Goal: Task Accomplishment & Management: Manage account settings

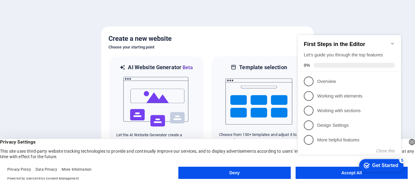
click at [344, 172] on div "checkmark Get Started 5 First Steps in the Editor Let's guide you through the t…" at bounding box center [351, 100] width 111 height 148
click at [325, 171] on div "checkmark Get Started 5 First Steps in the Editor Let's guide you through the t…" at bounding box center [351, 100] width 111 height 148
click at [341, 173] on div "checkmark Get Started 5 First Steps in the Editor Let's guide you through the t…" at bounding box center [351, 100] width 111 height 148
click at [369, 172] on div "checkmark Get Started 5 First Steps in the Editor Let's guide you through the t…" at bounding box center [351, 100] width 111 height 148
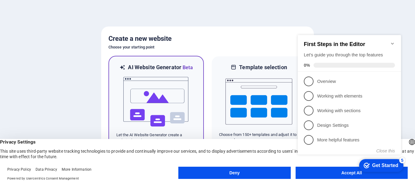
click at [158, 115] on img at bounding box center [156, 101] width 67 height 61
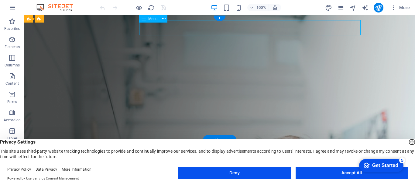
select select
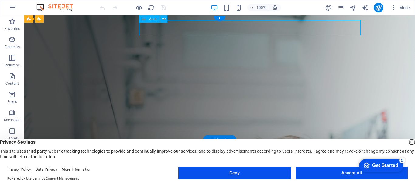
select select
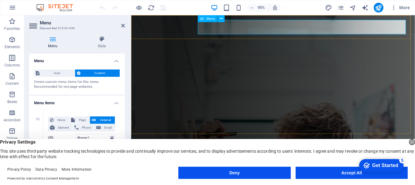
click at [221, 19] on icon at bounding box center [221, 19] width 3 height 6
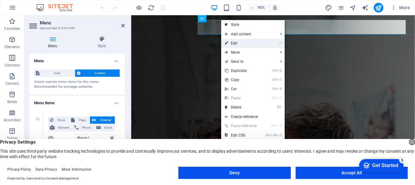
click at [229, 42] on link "⏎ Edit" at bounding box center [241, 43] width 41 height 9
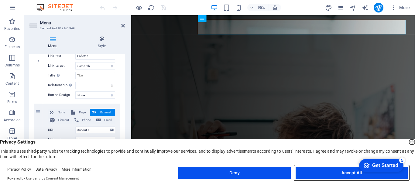
click at [345, 169] on button "Accept All" at bounding box center [352, 172] width 112 height 12
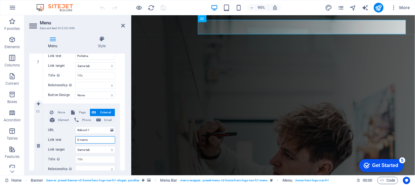
drag, startPoint x: 96, startPoint y: 140, endPoint x: 72, endPoint y: 140, distance: 24.0
click at [72, 140] on div "Link text O nama" at bounding box center [81, 139] width 67 height 7
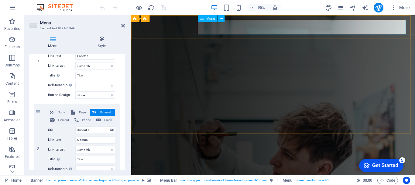
drag, startPoint x: 99, startPoint y: 54, endPoint x: 59, endPoint y: 50, distance: 40.7
click at [59, 50] on div "Menu Style Menu Auto Custom Create custom menu items for this menu. Recommended…" at bounding box center [77, 103] width 96 height 134
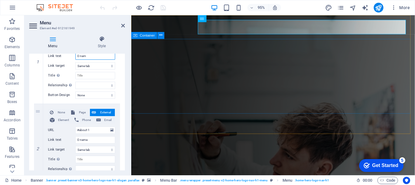
type input "O nama"
select select
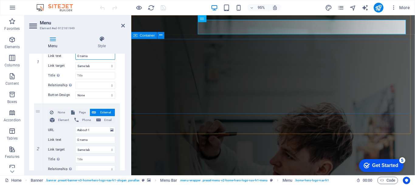
select select
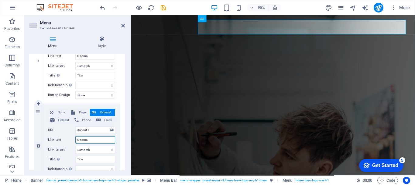
drag, startPoint x: 99, startPoint y: 137, endPoint x: 48, endPoint y: 137, distance: 50.8
click at [48, 137] on div "Link text O nama" at bounding box center [81, 139] width 67 height 7
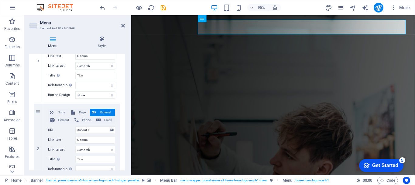
drag, startPoint x: 123, startPoint y: 88, endPoint x: 124, endPoint y: 84, distance: 4.1
click at [124, 84] on div "Menu Auto Custom Create custom menu items for this menu. Recommended for one-pa…" at bounding box center [77, 112] width 96 height 116
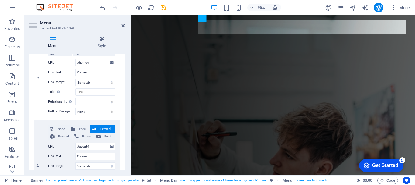
scroll to position [82, 0]
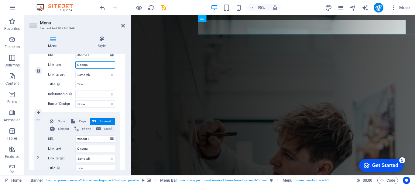
drag, startPoint x: 96, startPoint y: 64, endPoint x: 68, endPoint y: 64, distance: 28.6
click at [68, 64] on div "Link text O nama" at bounding box center [81, 64] width 67 height 7
type input "Po;e"
select select
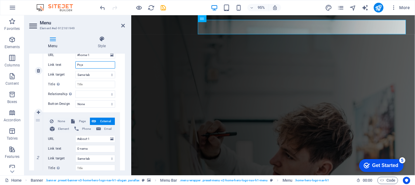
select select
type input "Pocenta"
select select
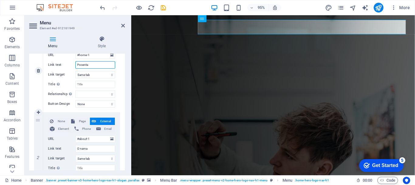
select select
drag, startPoint x: 73, startPoint y: 63, endPoint x: 70, endPoint y: 62, distance: 3.2
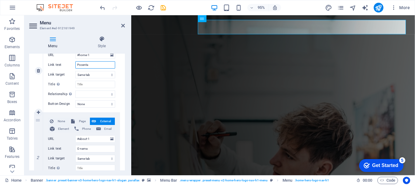
click at [70, 62] on div "Link text Pocenta" at bounding box center [81, 64] width 67 height 7
type input "O nama"
select select
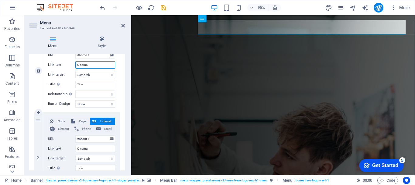
select select
click at [0, 130] on section "Favorites Elements Columns Content Boxes Accordion Tables Features Images Slide…" at bounding box center [207, 95] width 415 height 160
drag, startPoint x: 79, startPoint y: 137, endPoint x: 67, endPoint y: 137, distance: 12.2
click at [67, 137] on div "URL #about-1" at bounding box center [81, 138] width 67 height 7
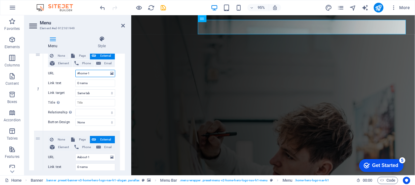
drag, startPoint x: 81, startPoint y: 56, endPoint x: 65, endPoint y: 56, distance: 16.1
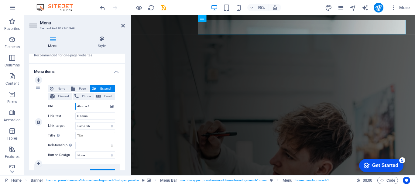
click at [89, 105] on input "#home-1" at bounding box center [95, 105] width 40 height 7
drag, startPoint x: 76, startPoint y: 105, endPoint x: 59, endPoint y: 105, distance: 17.0
click at [59, 105] on div "URL #home-1" at bounding box center [81, 105] width 67 height 7
paste input "about"
type input "#about-1"
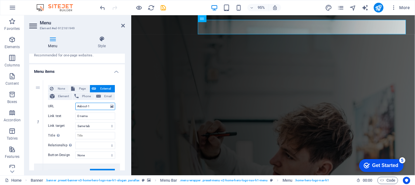
select select
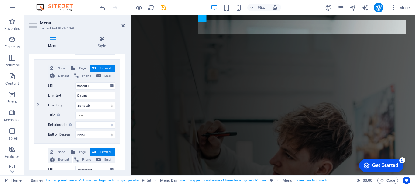
scroll to position [137, 0]
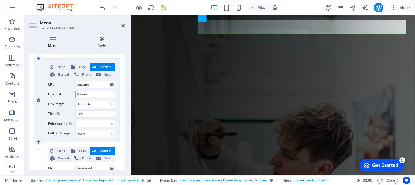
type input "#about-1"
click at [95, 95] on input "O nama" at bounding box center [95, 94] width 40 height 7
drag, startPoint x: 94, startPoint y: 85, endPoint x: 72, endPoint y: 85, distance: 22.2
click at [72, 85] on div "URL #about-1" at bounding box center [81, 84] width 67 height 7
type input "Uls"
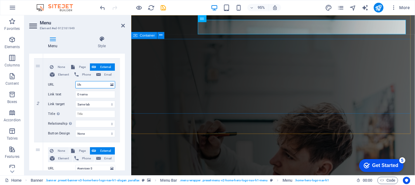
select select
type input "Ul"
select select
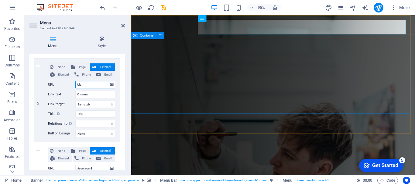
select select
type input "U"
paste input "#about-1"
select select
type input "#about-1"
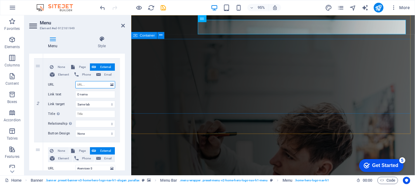
select select
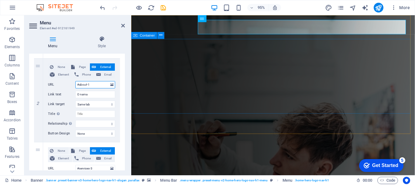
select select
type input "#"
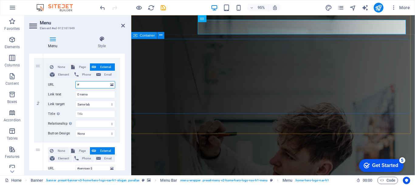
select select
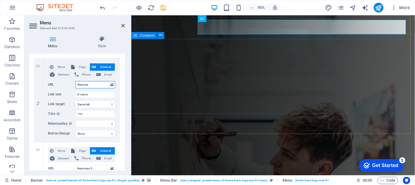
type input "#services"
select select
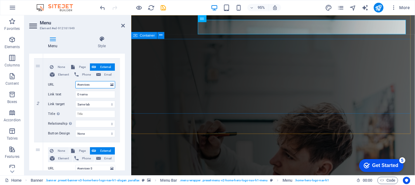
select select
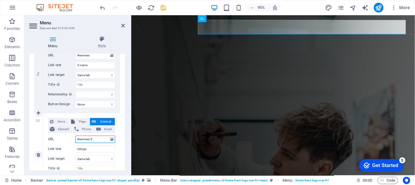
scroll to position [178, 0]
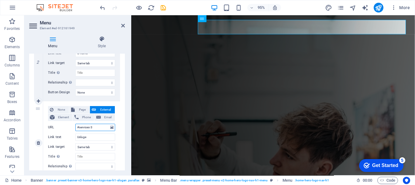
drag, startPoint x: 95, startPoint y: 166, endPoint x: 66, endPoint y: 166, distance: 29.5
click at [66, 166] on div "None Page External Element Phone Email Page Home Subpage Legal Notice Privacy E…" at bounding box center [81, 138] width 67 height 64
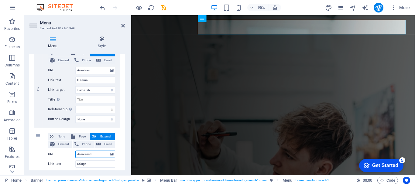
scroll to position [149, 0]
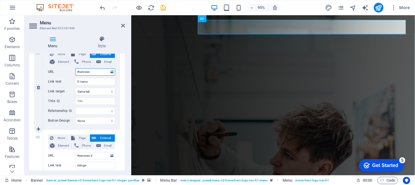
drag, startPoint x: 63, startPoint y: 70, endPoint x: 47, endPoint y: 67, distance: 16.1
click at [47, 67] on div "None Page External Element Phone Email Page Home Subpage Legal Notice Privacy E…" at bounding box center [81, 87] width 77 height 83
paste input "-3"
type input "#services-3"
select select
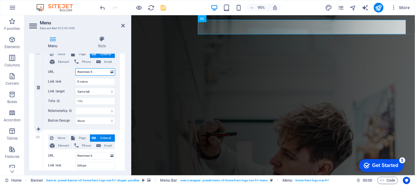
select select
type input "#services-3"
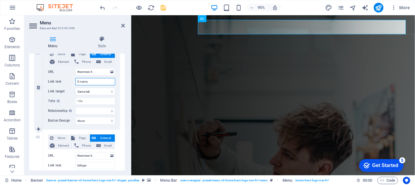
drag, startPoint x: 98, startPoint y: 80, endPoint x: 57, endPoint y: 80, distance: 40.1
click at [57, 80] on div "Link text O nama" at bounding box center [81, 81] width 67 height 7
type input "Usluge"
select select
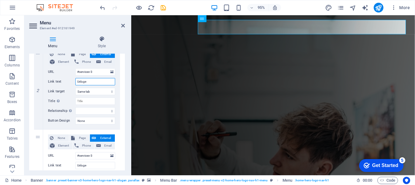
select select
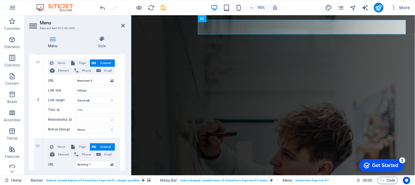
scroll to position [220, 0]
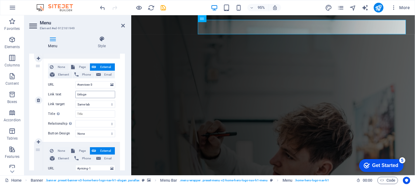
type input "Usluge"
drag, startPoint x: 87, startPoint y: 93, endPoint x: 66, endPoint y: 93, distance: 20.7
click at [66, 93] on div "Link text Usluge" at bounding box center [81, 94] width 67 height 7
click at [123, 115] on div "1 None Page External Element Phone Email Page Home Subpage Legal Notice Privacy…" at bounding box center [77, 100] width 96 height 428
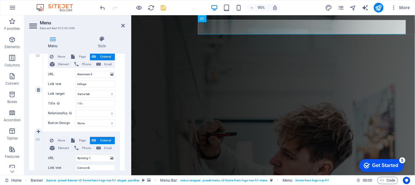
scroll to position [227, 0]
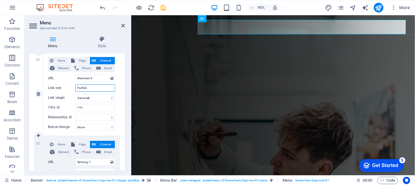
type input "Portfolio"
select select
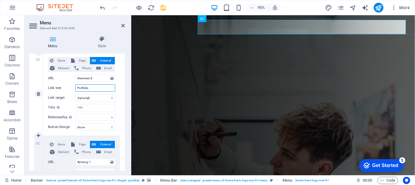
select select
type input "Portfolio"
drag, startPoint x: 94, startPoint y: 79, endPoint x: 78, endPoint y: 76, distance: 15.6
click at [78, 76] on input "#services-3" at bounding box center [95, 78] width 40 height 7
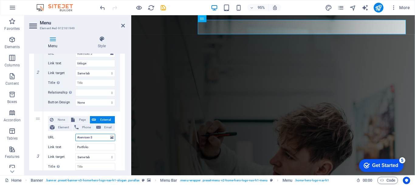
scroll to position [174, 0]
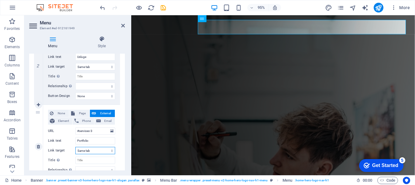
click at [108, 151] on select "New tab Same tab Overlay" at bounding box center [95, 150] width 40 height 7
click at [108, 150] on select "New tab Same tab Overlay" at bounding box center [95, 150] width 40 height 7
drag, startPoint x: 66, startPoint y: 67, endPoint x: 50, endPoint y: 67, distance: 16.7
click at [50, 67] on label "Link target" at bounding box center [61, 66] width 27 height 7
click at [75, 67] on select "New tab Same tab Overlay" at bounding box center [95, 66] width 40 height 7
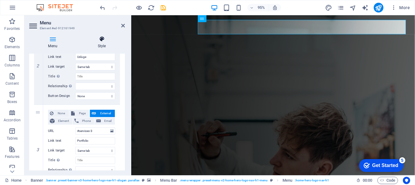
click at [102, 42] on icon at bounding box center [102, 39] width 46 height 6
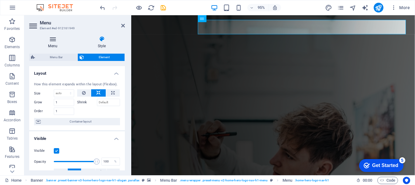
click at [53, 42] on h4 "Menu" at bounding box center [54, 42] width 50 height 13
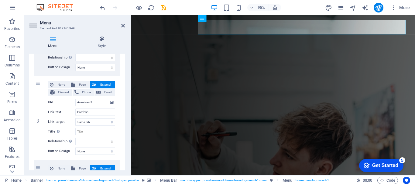
scroll to position [203, 0]
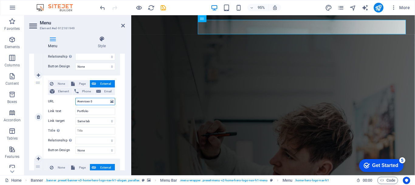
click at [105, 100] on input "#services-3" at bounding box center [95, 101] width 40 height 7
click at [110, 166] on span "External" at bounding box center [105, 167] width 15 height 7
click at [99, 40] on icon at bounding box center [102, 39] width 46 height 6
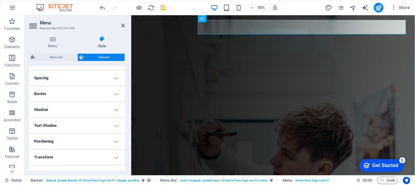
scroll to position [112, 0]
click at [98, 98] on h4 "Border" at bounding box center [77, 93] width 96 height 15
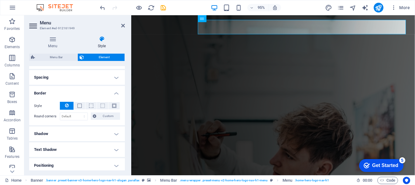
click at [114, 91] on h4 "Border" at bounding box center [77, 91] width 96 height 11
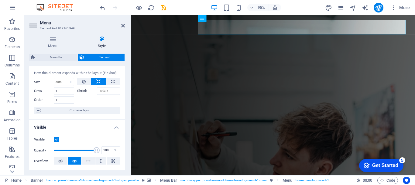
scroll to position [0, 0]
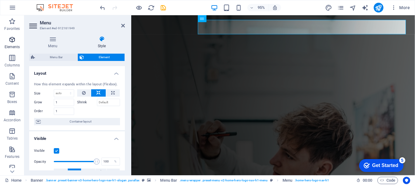
click at [11, 44] on p "Elements" at bounding box center [13, 46] width 16 height 5
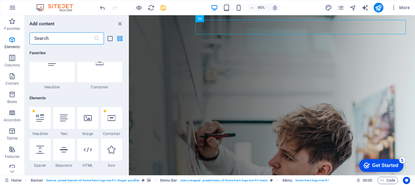
scroll to position [65, 0]
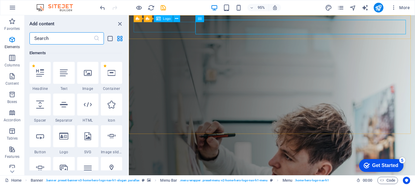
click at [164, 18] on span "Logo" at bounding box center [167, 18] width 8 height 3
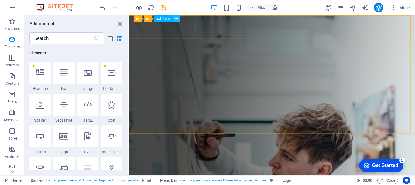
click at [175, 19] on icon at bounding box center [176, 19] width 3 height 6
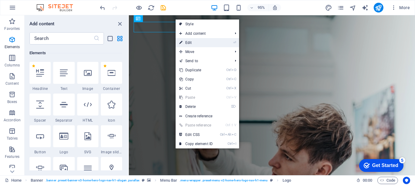
click at [202, 42] on link "⏎ Edit" at bounding box center [196, 42] width 41 height 9
select select "px"
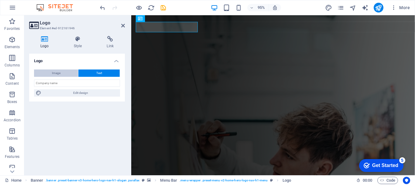
click at [68, 72] on button "Image" at bounding box center [56, 72] width 44 height 7
select select "DISABLED_OPTION_VALUE"
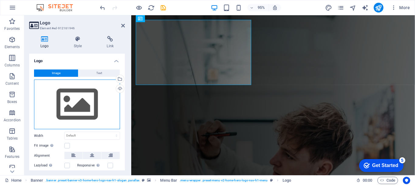
click at [75, 117] on div "Drag files here, click to choose files or select files from Files or our free s…" at bounding box center [77, 104] width 86 height 50
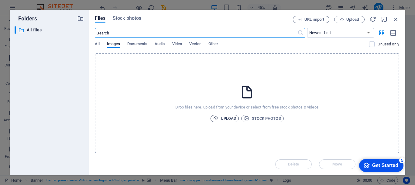
click at [224, 115] on span "Upload" at bounding box center [224, 118] width 23 height 7
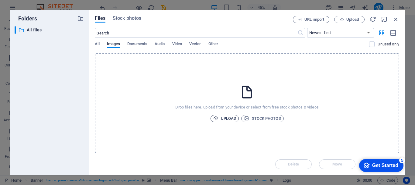
click at [234, 119] on span "Upload" at bounding box center [224, 118] width 23 height 7
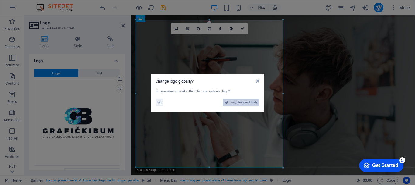
click at [229, 103] on button "Yes, change globally" at bounding box center [241, 102] width 37 height 7
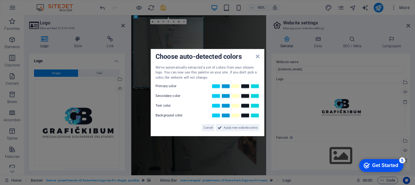
click at [257, 57] on div "Choose auto-detected colors We've automatically extracted a set of colors from …" at bounding box center [208, 92] width 114 height 87
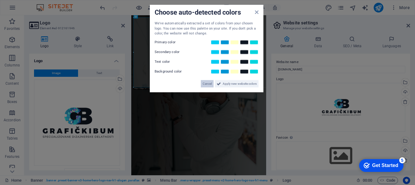
click at [207, 82] on span "Cancel" at bounding box center [207, 83] width 9 height 7
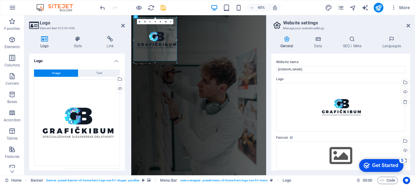
drag, startPoint x: 162, startPoint y: 163, endPoint x: 130, endPoint y: 28, distance: 138.4
type input "316"
select select "px"
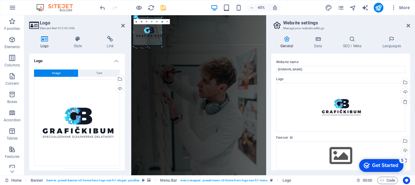
drag, startPoint x: 177, startPoint y: 60, endPoint x: 130, endPoint y: 24, distance: 59.3
click at [136, 22] on icon at bounding box center [136, 22] width 2 height 2
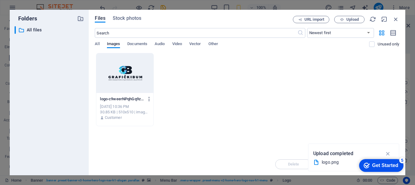
click at [148, 99] on icon "button" at bounding box center [150, 98] width 6 height 5
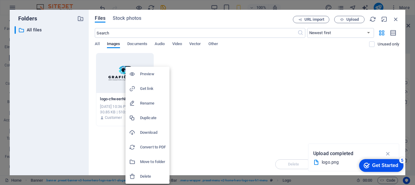
click at [249, 103] on div at bounding box center [207, 92] width 415 height 185
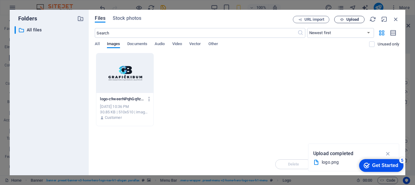
click at [346, 22] on button "Upload" at bounding box center [350, 19] width 30 height 7
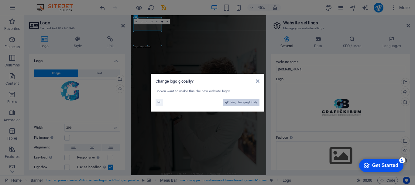
click at [232, 103] on span "Yes, change globally" at bounding box center [244, 102] width 27 height 7
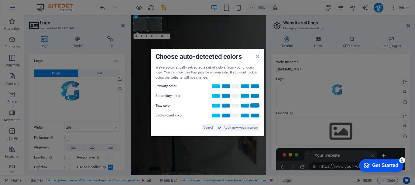
click at [258, 59] on div "Choose auto-detected colors We've automatically extracted a set of colors from …" at bounding box center [208, 92] width 114 height 87
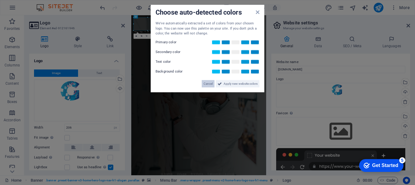
click at [206, 86] on span "Cancel" at bounding box center [208, 83] width 9 height 7
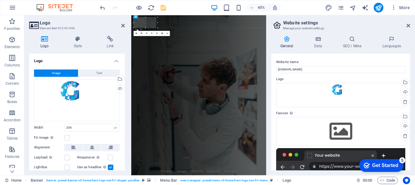
drag, startPoint x: 161, startPoint y: 30, endPoint x: 149, endPoint y: 22, distance: 15.5
type input "164"
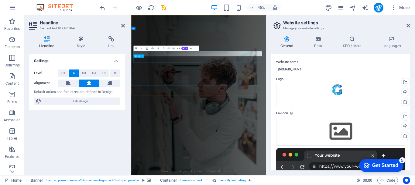
drag, startPoint x: 221, startPoint y: 116, endPoint x: 316, endPoint y: 71, distance: 104.5
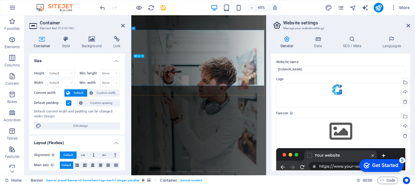
drag, startPoint x: 234, startPoint y: 113, endPoint x: 323, endPoint y: 70, distance: 99.0
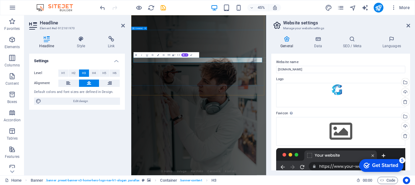
drag, startPoint x: 190, startPoint y: 113, endPoint x: 283, endPoint y: 117, distance: 93.1
drag, startPoint x: 317, startPoint y: 115, endPoint x: 409, endPoint y: 116, distance: 91.8
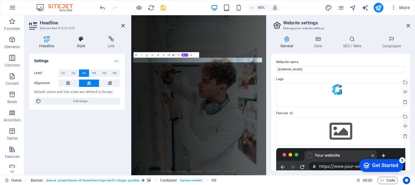
click at [78, 41] on icon at bounding box center [81, 39] width 29 height 6
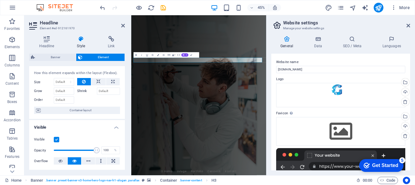
scroll to position [0, 0]
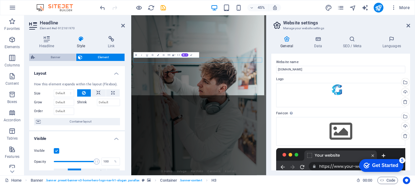
click at [60, 59] on span "Banner" at bounding box center [55, 57] width 37 height 7
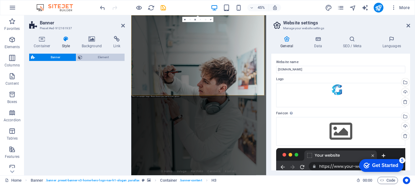
select select "preset-banner-v3-home-hero-logo-nav-h1-slogan"
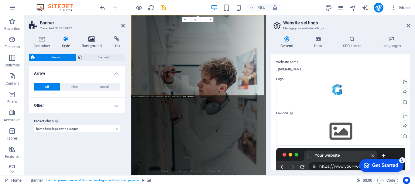
click at [97, 43] on h4 "Background" at bounding box center [93, 42] width 32 height 13
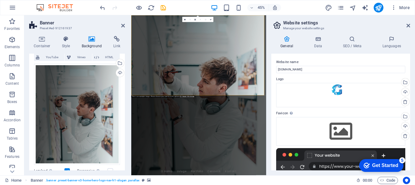
scroll to position [43, 0]
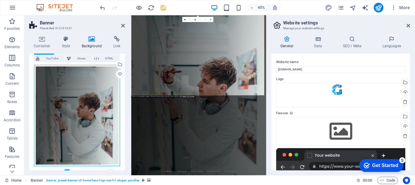
click at [95, 101] on div "Drag files here, click to choose files or select files from Files or our free s…" at bounding box center [77, 115] width 86 height 101
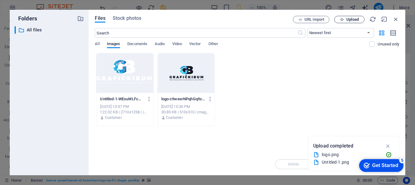
click at [345, 22] on button "Upload" at bounding box center [350, 19] width 30 height 7
click at [389, 165] on div "Get Started" at bounding box center [386, 164] width 26 height 5
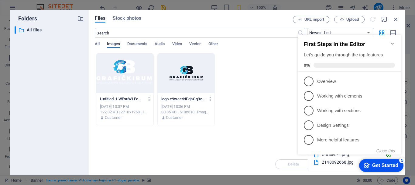
click at [392, 42] on icon "Minimize checklist" at bounding box center [392, 43] width 5 height 5
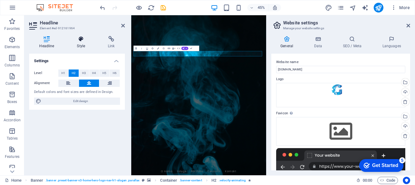
click at [86, 46] on h4 "Style" at bounding box center [82, 42] width 31 height 13
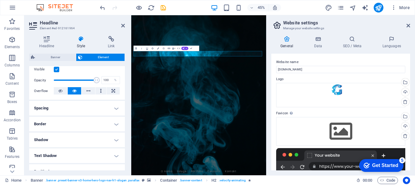
scroll to position [83, 0]
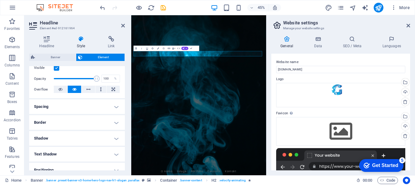
click at [116, 121] on h4 "Border" at bounding box center [77, 122] width 96 height 15
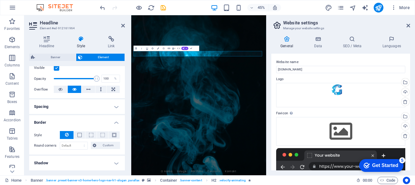
click at [116, 121] on h4 "Border" at bounding box center [77, 120] width 96 height 11
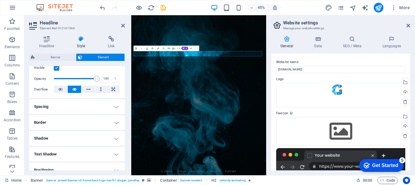
click at [116, 119] on h4 "Border" at bounding box center [77, 122] width 96 height 15
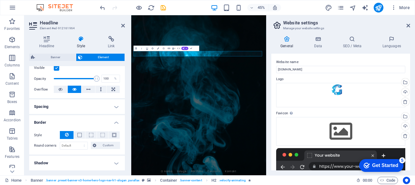
click at [116, 119] on h4 "Border" at bounding box center [77, 120] width 96 height 11
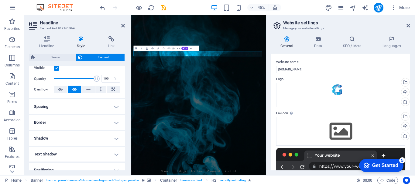
click at [114, 109] on h4 "Spacing" at bounding box center [77, 106] width 96 height 15
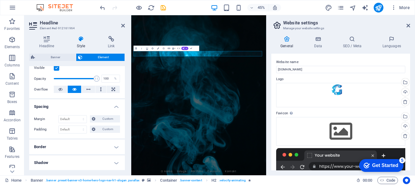
click at [114, 109] on h4 "Spacing" at bounding box center [77, 104] width 96 height 11
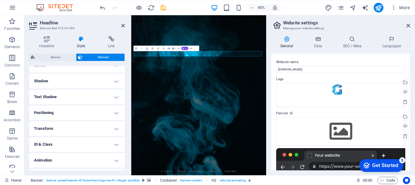
scroll to position [140, 0]
click at [105, 102] on h4 "Text Shadow" at bounding box center [77, 96] width 96 height 15
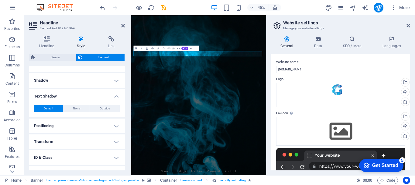
click at [114, 97] on h4 "Text Shadow" at bounding box center [77, 94] width 96 height 11
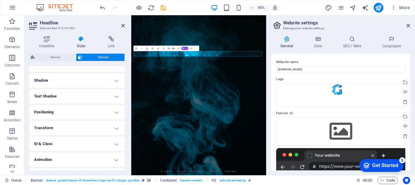
click at [114, 113] on h4 "Positioning" at bounding box center [77, 112] width 96 height 15
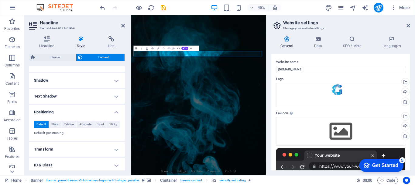
click at [114, 113] on h4 "Positioning" at bounding box center [77, 110] width 96 height 11
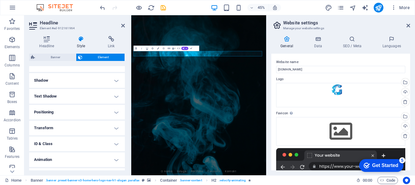
click at [114, 126] on h4 "Transform" at bounding box center [77, 127] width 96 height 15
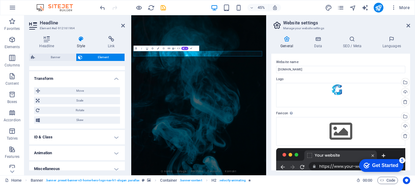
scroll to position [196, 0]
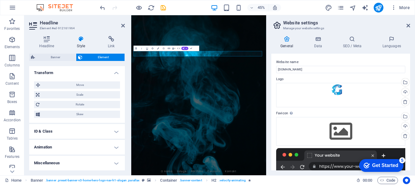
click at [117, 73] on h4 "Transform" at bounding box center [77, 70] width 96 height 11
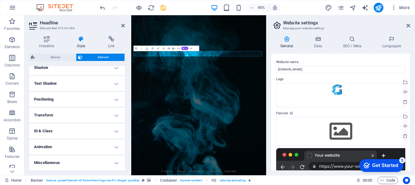
click at [111, 145] on h4 "Animation" at bounding box center [77, 146] width 96 height 15
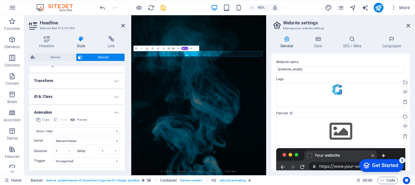
click at [116, 113] on h4 "Animation" at bounding box center [77, 110] width 96 height 11
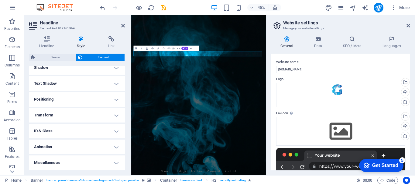
drag, startPoint x: 125, startPoint y: 130, endPoint x: 122, endPoint y: 142, distance: 11.6
click at [122, 142] on div "Headline Style Link Settings Level H1 H2 H3 H4 H5 H6 Alignment Default colors a…" at bounding box center [77, 103] width 106 height 144
click at [14, 173] on icon at bounding box center [12, 171] width 9 height 9
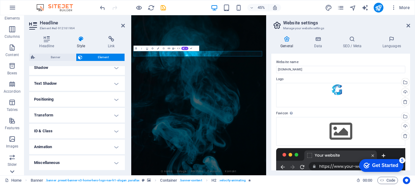
scroll to position [114, 0]
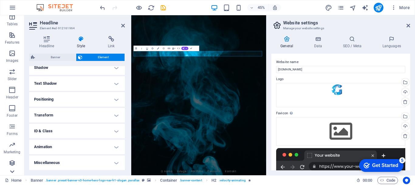
click at [14, 173] on icon at bounding box center [12, 171] width 9 height 9
click at [327, 9] on icon "design" at bounding box center [328, 7] width 7 height 7
select select "px"
select select "200"
select select "px"
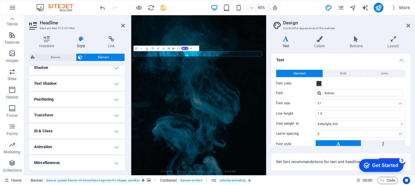
scroll to position [0, 0]
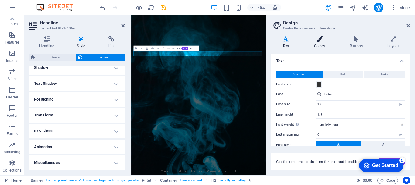
click at [319, 42] on icon at bounding box center [319, 39] width 33 height 6
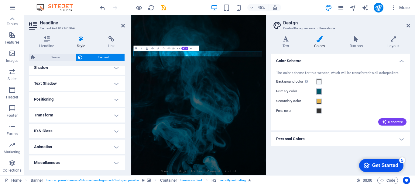
click at [318, 92] on span at bounding box center [319, 91] width 5 height 5
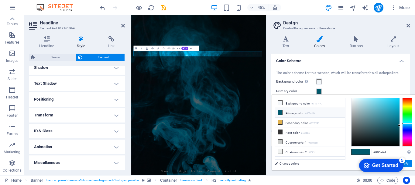
click at [310, 112] on small "#005A6D" at bounding box center [310, 113] width 10 height 4
drag, startPoint x: 388, startPoint y: 151, endPoint x: 358, endPoint y: 145, distance: 31.0
click at [358, 145] on div "#005a6d Supported formats #0852ed rgb(8, 82, 237) rgba(8, 82, 237, 90%) hsv(221…" at bounding box center [381, 177] width 67 height 164
paste input "0f1f30"
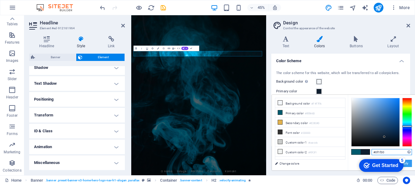
type input "#0f1f30"
click at [410, 162] on button "Apply" at bounding box center [404, 162] width 15 height 7
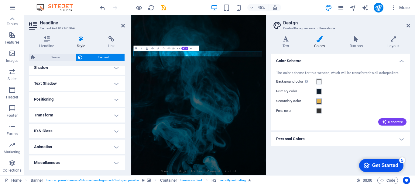
click at [318, 100] on span at bounding box center [319, 101] width 5 height 5
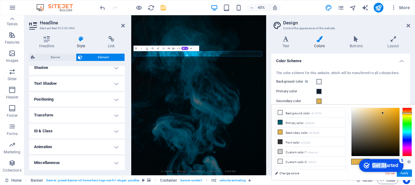
drag, startPoint x: 384, startPoint y: 162, endPoint x: 339, endPoint y: 144, distance: 48.5
click at [355, 156] on html "checkmark Get Started 5 First Steps in the Editor Let's guide you through the t…" at bounding box center [381, 165] width 52 height 18
click at [284, 131] on li "Secondary color #E2B24D" at bounding box center [311, 132] width 70 height 10
click at [396, 164] on div "Get Started" at bounding box center [386, 164] width 26 height 5
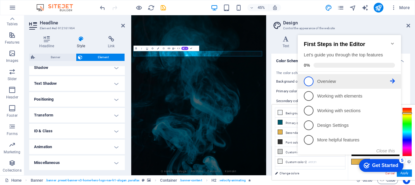
click at [315, 78] on link "1 Overview - incomplete" at bounding box center [349, 81] width 91 height 10
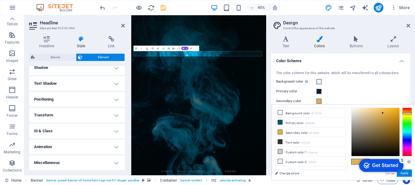
click at [386, 166] on div "Get Started" at bounding box center [386, 164] width 26 height 5
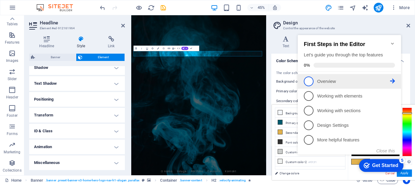
click at [310, 79] on span "1" at bounding box center [309, 81] width 10 height 10
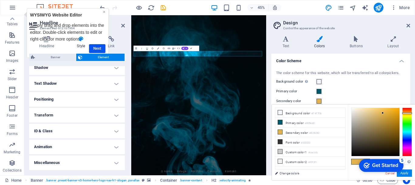
click at [103, 13] on link "×" at bounding box center [104, 11] width 2 height 5
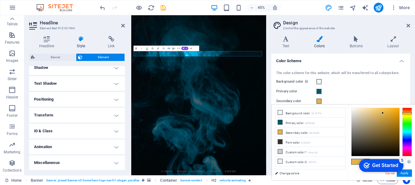
click at [406, 167] on div "checkmark Get Started 5 First Steps in the Editor Let's guide you through the t…" at bounding box center [381, 165] width 52 height 18
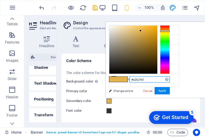
drag, startPoint x: 147, startPoint y: 78, endPoint x: 114, endPoint y: 78, distance: 33.8
click at [114, 78] on div "#e2b24d Supported formats #0852ed rgb(8, 82, 237) rgba(8, 82, 237, 90%) hsv(221…" at bounding box center [139, 104] width 67 height 164
paste input "27479"
type input "#27479d"
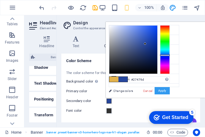
click at [166, 92] on button "Apply" at bounding box center [162, 90] width 15 height 7
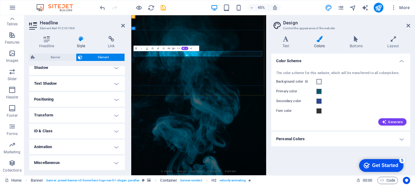
click at [357, 45] on h4 "Buttons" at bounding box center [358, 42] width 38 height 13
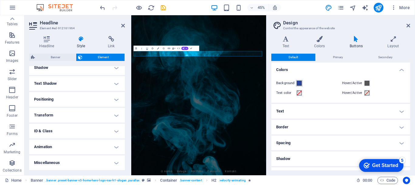
click at [298, 85] on span at bounding box center [299, 83] width 5 height 5
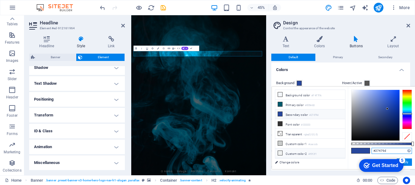
drag, startPoint x: 398, startPoint y: 151, endPoint x: 341, endPoint y: 151, distance: 57.2
click at [341, 151] on div "less Background color #F4F7FA Primary color #005A6D Secondary color #27479d Fon…" at bounding box center [343, 127] width 143 height 82
paste input "text"
click at [408, 164] on button "Apply" at bounding box center [404, 161] width 15 height 7
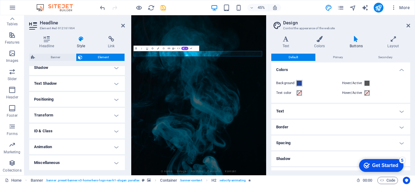
click at [298, 83] on span at bounding box center [299, 83] width 5 height 5
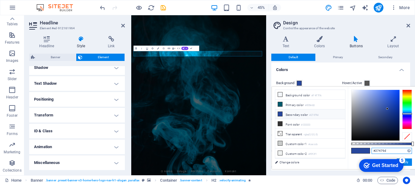
drag, startPoint x: 375, startPoint y: 150, endPoint x: 356, endPoint y: 150, distance: 19.2
click at [356, 150] on div "#27479d Supported formats #0852ed rgb(8, 82, 237) rgba(8, 82, 237, 90%) hsv(221…" at bounding box center [381, 171] width 67 height 171
paste input "text"
type input "#27479d"
click at [411, 162] on button "Apply" at bounding box center [404, 161] width 15 height 7
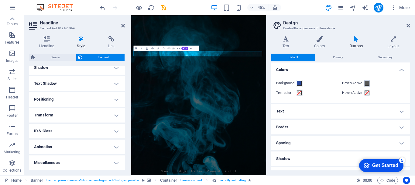
click at [366, 84] on span at bounding box center [367, 83] width 5 height 5
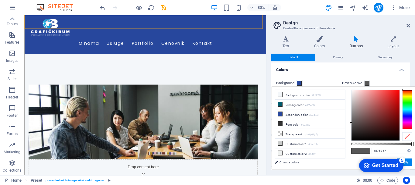
scroll to position [257, 0]
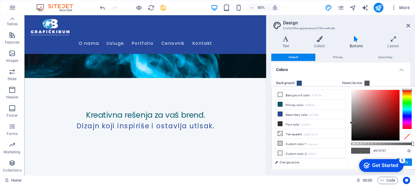
drag, startPoint x: 326, startPoint y: 31, endPoint x: 392, endPoint y: 71, distance: 77.1
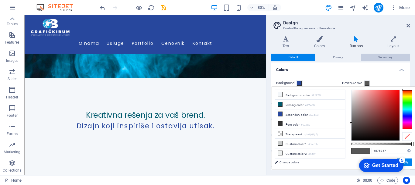
scroll to position [94, 0]
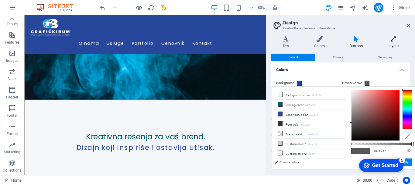
click at [392, 43] on h4 "Layout" at bounding box center [394, 42] width 34 height 13
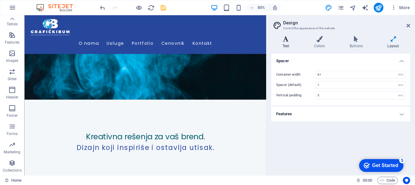
click at [288, 36] on icon at bounding box center [286, 39] width 29 height 6
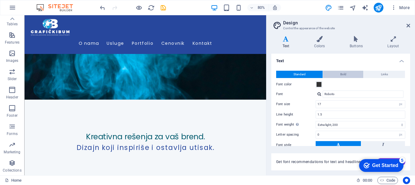
click at [338, 75] on button "Bold" at bounding box center [343, 74] width 40 height 7
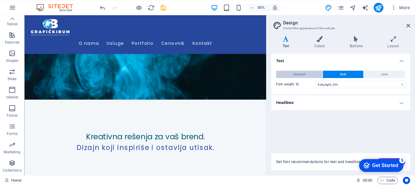
click at [314, 75] on button "Standard" at bounding box center [299, 74] width 47 height 7
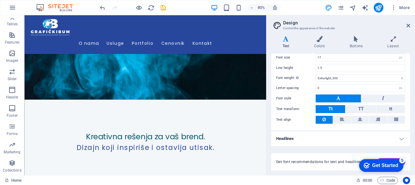
scroll to position [0, 0]
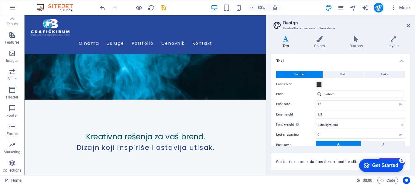
drag, startPoint x: 411, startPoint y: 96, endPoint x: 410, endPoint y: 110, distance: 13.7
click at [410, 110] on div "Variants Text Colors Buttons Layout Text Standard Bold Links Font color Font Ro…" at bounding box center [341, 103] width 149 height 144
click at [404, 163] on div "checkmark Get Started 5 First Steps in the Editor Let's guide you through the t…" at bounding box center [381, 165] width 52 height 18
click at [404, 162] on div "checkmark Get Started 5 First Steps in the Editor Let's guide you through the t…" at bounding box center [381, 165] width 52 height 18
click at [392, 165] on div "Get Started" at bounding box center [386, 164] width 26 height 5
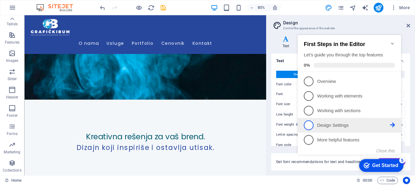
click at [339, 127] on p "Design Settings - incomplete" at bounding box center [353, 125] width 73 height 6
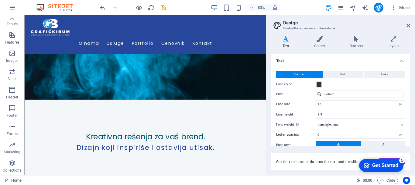
drag, startPoint x: 383, startPoint y: 163, endPoint x: 442, endPoint y: 287, distance: 137.4
click at [383, 163] on div "Get Started" at bounding box center [386, 164] width 26 height 5
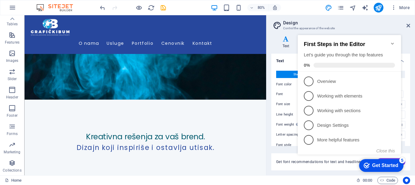
click at [396, 162] on div "Get Started" at bounding box center [386, 164] width 26 height 5
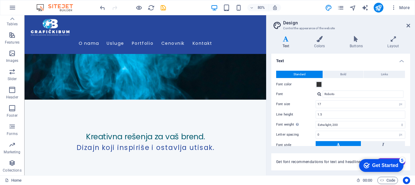
click at [404, 161] on div "5" at bounding box center [403, 160] width 6 height 6
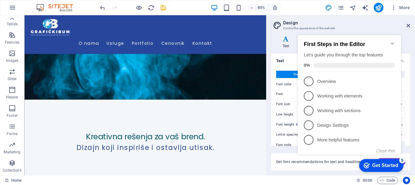
click at [404, 164] on div "checkmark Get Started 5 First Steps in the Editor Let's guide you through the t…" at bounding box center [351, 100] width 111 height 148
click at [393, 41] on icon "Minimize checklist" at bounding box center [392, 43] width 5 height 5
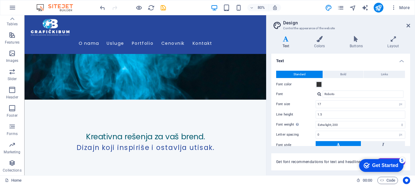
click at [334, 161] on span "Get font recommendations for text and headlines." at bounding box center [319, 161] width 87 height 5
click at [410, 25] on icon at bounding box center [409, 25] width 4 height 5
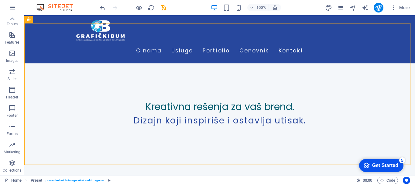
scroll to position [110, 0]
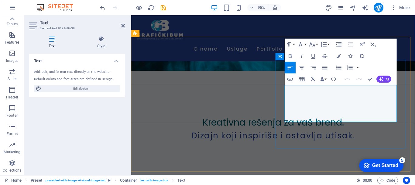
drag, startPoint x: 333, startPoint y: 113, endPoint x: 276, endPoint y: 75, distance: 67.7
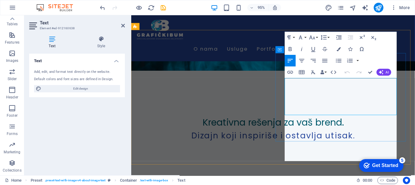
scroll to position [117, 0]
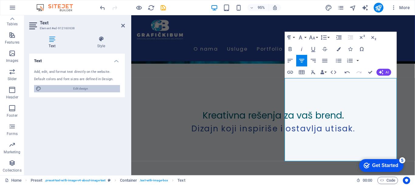
click at [81, 88] on span "Edit design" at bounding box center [80, 88] width 75 height 7
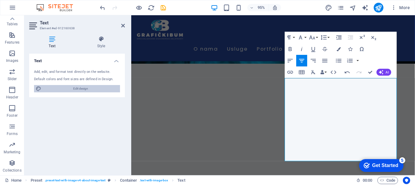
select select "px"
select select "200"
select select "px"
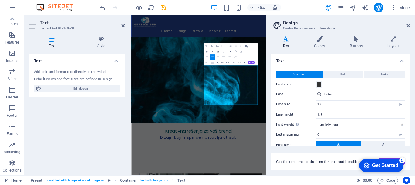
drag, startPoint x: 294, startPoint y: 136, endPoint x: 446, endPoint y: 271, distance: 203.6
click at [253, 63] on span "AI" at bounding box center [253, 63] width 2 height 2
click at [239, 66] on link "Improve" at bounding box center [237, 67] width 27 height 4
click at [410, 25] on icon at bounding box center [409, 25] width 4 height 5
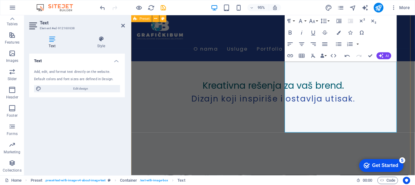
scroll to position [147, 0]
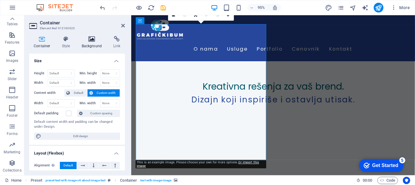
click at [88, 45] on h4 "Background" at bounding box center [93, 42] width 32 height 13
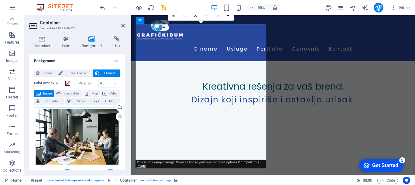
click at [70, 122] on div "Drag files here, click to choose files or select files from Files or our free s…" at bounding box center [77, 136] width 86 height 58
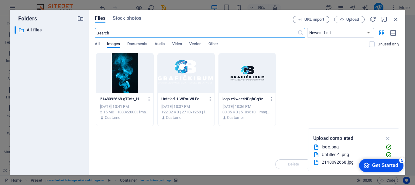
scroll to position [193, 0]
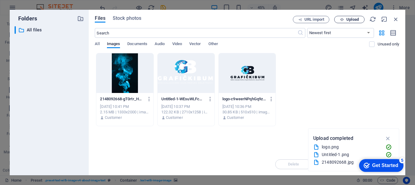
click at [352, 20] on span "Upload" at bounding box center [353, 20] width 12 height 4
click at [398, 17] on icon "button" at bounding box center [396, 19] width 7 height 7
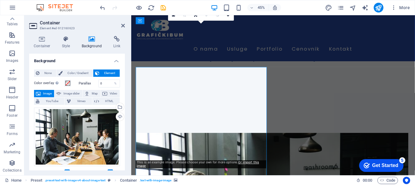
scroll to position [147, 0]
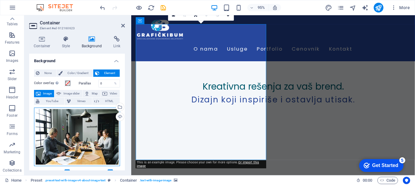
drag, startPoint x: 91, startPoint y: 136, endPoint x: 125, endPoint y: 115, distance: 39.7
click at [87, 133] on div "Drag files here, click to choose files or select files from Files or our free s…" at bounding box center [77, 136] width 86 height 58
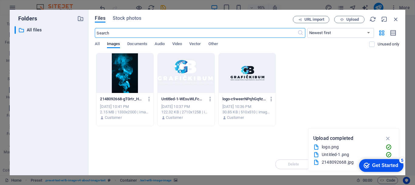
scroll to position [193, 0]
click at [397, 19] on icon "button" at bounding box center [396, 19] width 7 height 7
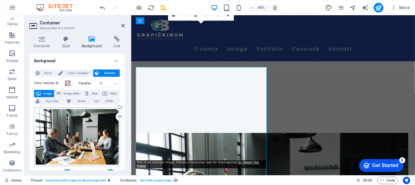
scroll to position [147, 0]
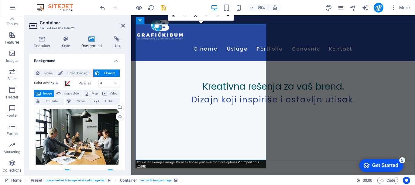
drag, startPoint x: 125, startPoint y: 98, endPoint x: 125, endPoint y: 106, distance: 7.9
click at [125, 106] on div "Container Style Background Link Size Height Default px rem % vh vw Min. height …" at bounding box center [77, 103] width 106 height 144
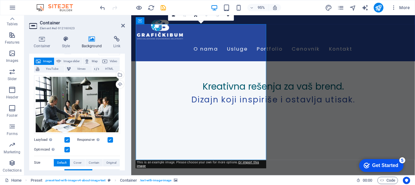
scroll to position [33, 0]
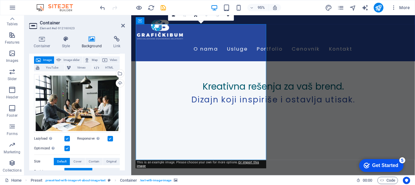
click at [104, 92] on div "Drag files here, click to choose files or select files from Files or our free s…" at bounding box center [77, 103] width 86 height 58
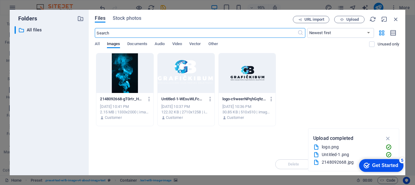
click at [103, 83] on div at bounding box center [124, 73] width 57 height 40
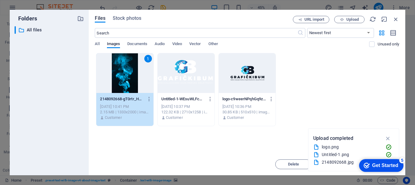
drag, startPoint x: 315, startPoint y: 97, endPoint x: 311, endPoint y: 119, distance: 22.2
click at [315, 97] on div "1 2148092668-gT0rtr_HG1TQGVo4BXagmw.jpg 2148092668-gT0rtr_HG1TQGVo4BXagmw.jpg […" at bounding box center [247, 89] width 305 height 73
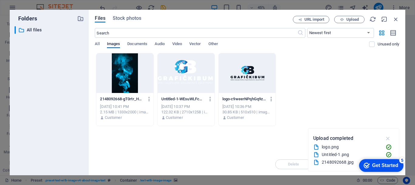
click at [388, 138] on icon "button" at bounding box center [388, 138] width 7 height 7
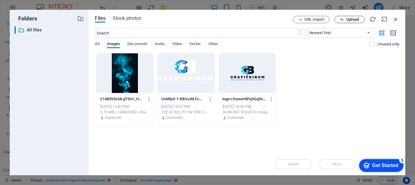
click at [347, 19] on span "Upload" at bounding box center [353, 20] width 12 height 4
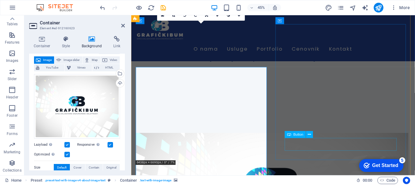
scroll to position [147, 0]
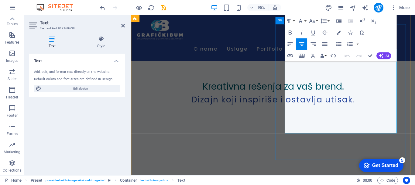
drag, startPoint x: 299, startPoint y: 69, endPoint x: 385, endPoint y: 145, distance: 114.6
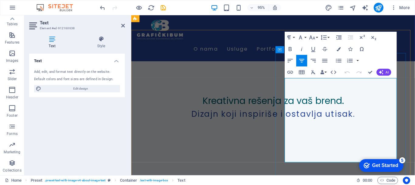
scroll to position [117, 0]
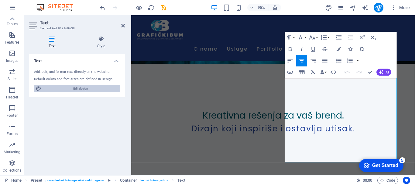
click at [90, 90] on span "Edit design" at bounding box center [80, 88] width 75 height 7
select select "px"
select select "200"
select select "px"
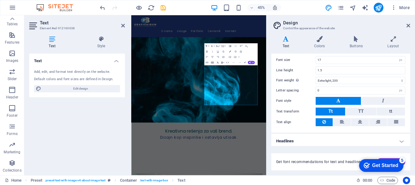
scroll to position [47, 0]
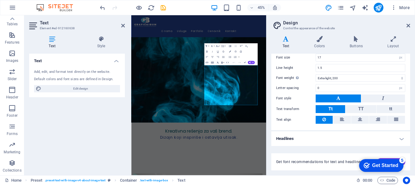
click at [351, 137] on h4 "Headlines" at bounding box center [341, 138] width 139 height 15
drag, startPoint x: 411, startPoint y: 81, endPoint x: 409, endPoint y: 61, distance: 19.9
click at [410, 63] on div "Variants Text Colors Buttons Layout Text Standard Bold Links Font color Font Ro…" at bounding box center [341, 103] width 149 height 144
click at [398, 44] on h4 "Layout" at bounding box center [394, 42] width 34 height 13
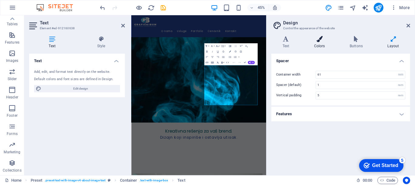
click at [321, 44] on h4 "Colors" at bounding box center [321, 42] width 36 height 13
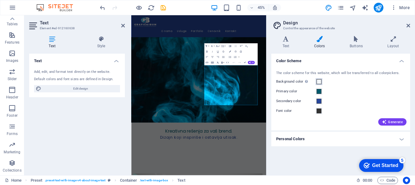
click at [319, 82] on span at bounding box center [319, 81] width 5 height 5
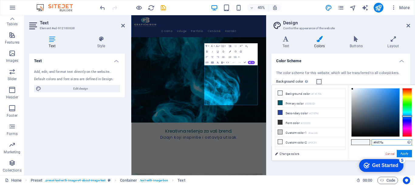
drag, startPoint x: 380, startPoint y: 145, endPoint x: 367, endPoint y: 147, distance: 12.9
click at [367, 147] on div "#f4f7fa Supported formats #0852ed rgb(8, 82, 237) rgba(8, 82, 237, 90%) hsv(221…" at bounding box center [381, 167] width 67 height 164
click at [404, 152] on button "Apply" at bounding box center [404, 153] width 15 height 7
click at [294, 153] on link "Change colors" at bounding box center [307, 154] width 71 height 8
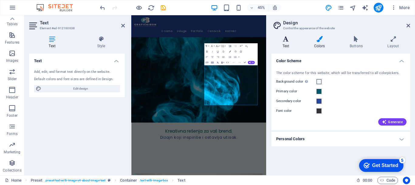
click at [283, 41] on icon at bounding box center [286, 39] width 29 height 6
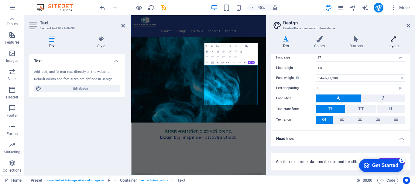
click at [398, 38] on icon at bounding box center [394, 39] width 34 height 6
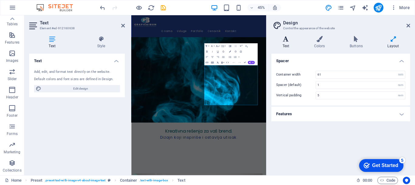
click at [289, 43] on h4 "Text" at bounding box center [288, 42] width 32 height 13
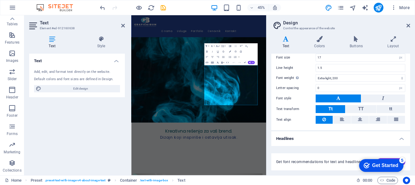
click at [327, 120] on button at bounding box center [324, 120] width 17 height 8
click at [358, 119] on icon at bounding box center [360, 119] width 4 height 7
click at [321, 120] on button at bounding box center [324, 120] width 17 height 8
click at [409, 24] on icon at bounding box center [409, 25] width 4 height 5
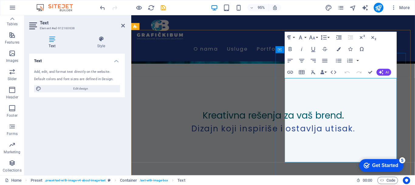
drag, startPoint x: 296, startPoint y: 92, endPoint x: 417, endPoint y: 170, distance: 143.9
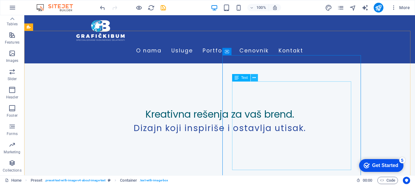
click at [254, 78] on icon at bounding box center [254, 78] width 3 height 6
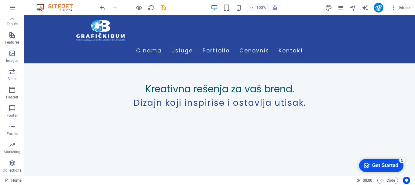
scroll to position [158, 0]
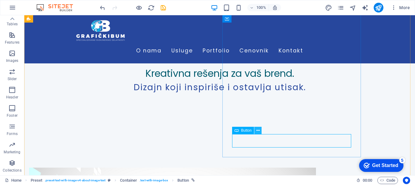
click at [258, 130] on icon at bounding box center [258, 130] width 3 height 6
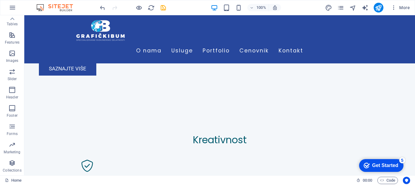
scroll to position [570, 0]
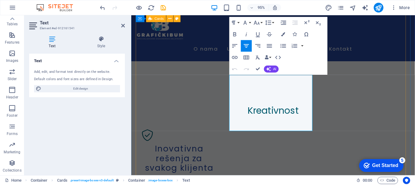
drag, startPoint x: 281, startPoint y: 114, endPoint x: 227, endPoint y: 70, distance: 69.3
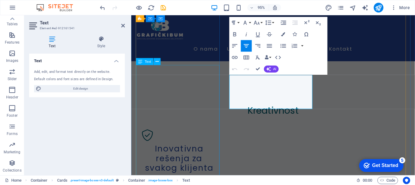
drag, startPoint x: 300, startPoint y: 103, endPoint x: 224, endPoint y: 75, distance: 80.8
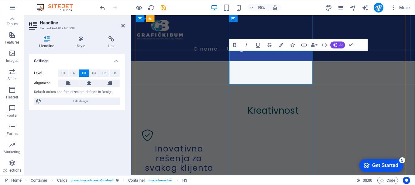
drag, startPoint x: 257, startPoint y: 68, endPoint x: 242, endPoint y: 57, distance: 18.9
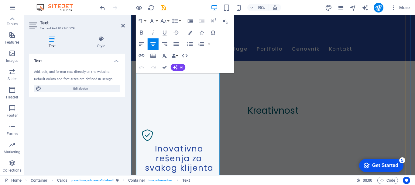
drag, startPoint x: 154, startPoint y: 118, endPoint x: 219, endPoint y: 181, distance: 90.3
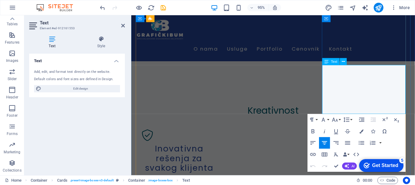
drag, startPoint x: 338, startPoint y: 73, endPoint x: 537, endPoint y: 132, distance: 207.5
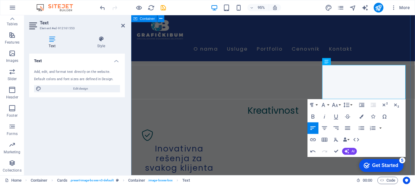
drag, startPoint x: 425, startPoint y: 97, endPoint x: 517, endPoint y: 92, distance: 92.3
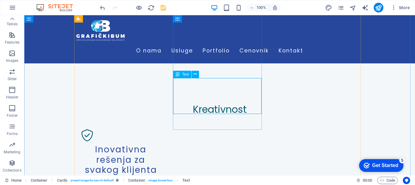
click at [195, 74] on icon at bounding box center [195, 74] width 3 height 6
click at [11, 19] on icon at bounding box center [12, 18] width 4 height 3
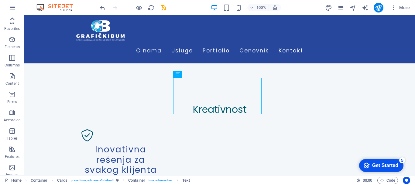
click at [11, 19] on div "Favorites Elements Columns Content Boxes Accordion Tables Features Images Slide…" at bounding box center [12, 95] width 24 height 160
click at [15, 170] on icon at bounding box center [12, 171] width 9 height 9
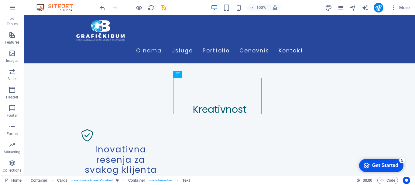
click at [15, 170] on p "Collections" at bounding box center [12, 170] width 19 height 5
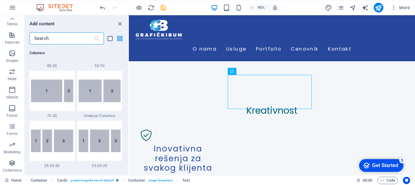
scroll to position [425, 0]
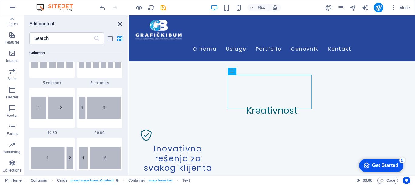
click at [121, 23] on icon "close panel" at bounding box center [119, 23] width 7 height 7
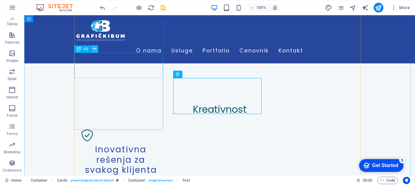
click at [93, 48] on icon at bounding box center [94, 49] width 3 height 6
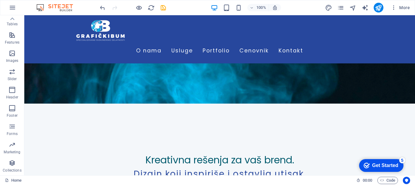
scroll to position [0, 0]
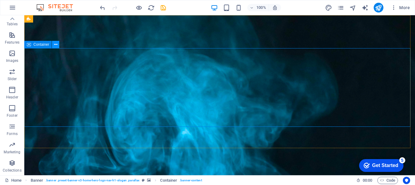
click at [55, 46] on icon at bounding box center [55, 44] width 3 height 6
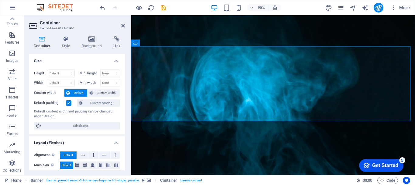
drag, startPoint x: 123, startPoint y: 73, endPoint x: 112, endPoint y: 65, distance: 13.9
click at [123, 76] on div "Height Default px rem % vh vw Min. height None px rem % vh vw Width Default px …" at bounding box center [77, 99] width 96 height 70
click at [85, 36] on div "Container Style Background Link Size Height Default px rem % vh vw Min. height …" at bounding box center [77, 103] width 106 height 144
click at [91, 37] on icon at bounding box center [91, 39] width 29 height 6
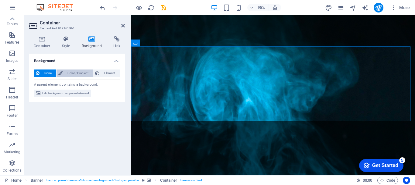
click at [79, 73] on span "Color / Gradient" at bounding box center [77, 72] width 27 height 7
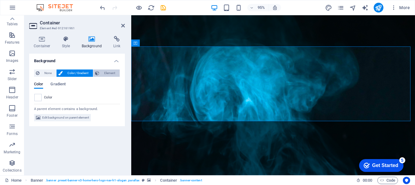
click at [101, 75] on button "Element" at bounding box center [106, 72] width 26 height 7
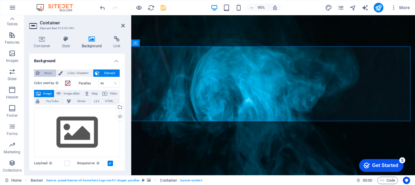
click at [47, 74] on span "None" at bounding box center [47, 72] width 13 height 7
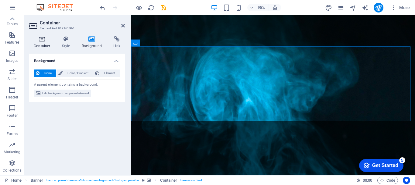
click at [48, 45] on h4 "Container" at bounding box center [43, 42] width 28 height 13
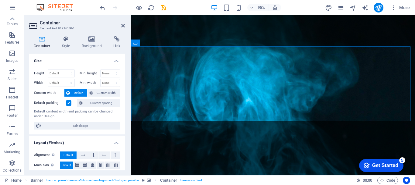
drag, startPoint x: 124, startPoint y: 73, endPoint x: 122, endPoint y: 92, distance: 18.7
click at [122, 92] on div "Container Style Background Link Size Height Default px rem % vh vw Min. height …" at bounding box center [77, 103] width 106 height 144
click at [63, 43] on h4 "Style" at bounding box center [67, 42] width 20 height 13
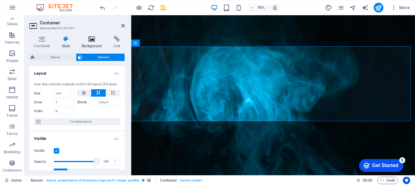
click at [89, 45] on h4 "Background" at bounding box center [93, 42] width 32 height 13
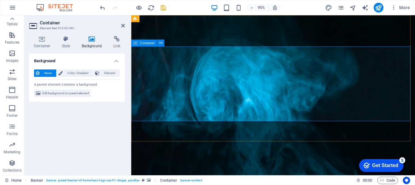
click at [160, 45] on icon at bounding box center [161, 43] width 3 height 6
click at [377, 139] on figure at bounding box center [280, 99] width 299 height 168
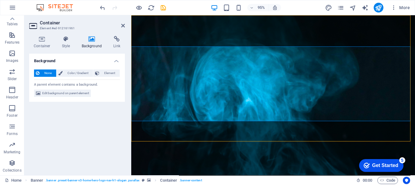
click at [377, 139] on figure at bounding box center [280, 99] width 299 height 168
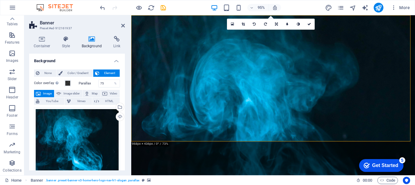
click at [326, 141] on figure at bounding box center [280, 99] width 299 height 168
click at [96, 120] on div "Drag files here, click to choose files or select files from Files or our free s…" at bounding box center [77, 171] width 86 height 128
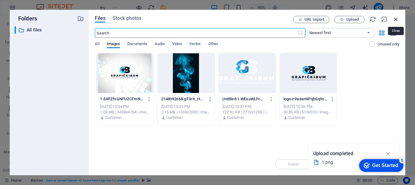
drag, startPoint x: 397, startPoint y: 16, endPoint x: 210, endPoint y: 45, distance: 188.3
click at [397, 16] on icon "button" at bounding box center [396, 19] width 7 height 7
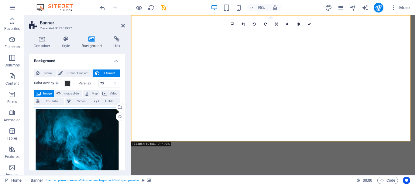
click at [76, 120] on div "Drag files here, click to choose files or select files from Files or our free s…" at bounding box center [77, 171] width 86 height 128
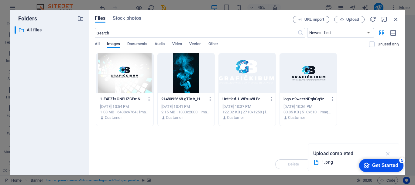
click at [388, 152] on icon "button" at bounding box center [388, 153] width 7 height 7
click at [351, 23] on button "Upload" at bounding box center [350, 19] width 30 height 7
click at [393, 19] on icon "button" at bounding box center [396, 19] width 7 height 7
